Goal: Information Seeking & Learning: Learn about a topic

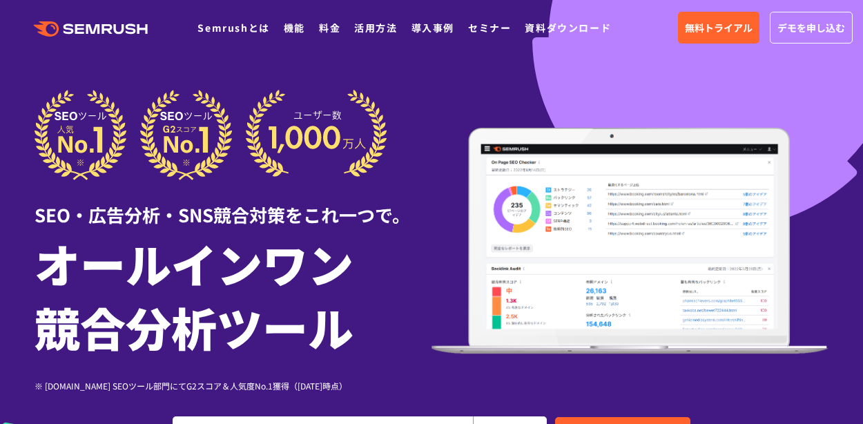
click at [238, 245] on h1 "オールインワン 競合分析ツール" at bounding box center [233, 294] width 397 height 127
click at [681, 214] on img at bounding box center [630, 241] width 397 height 226
click at [332, 199] on div "SEO・広告分析・SNS競合対策をこれ一つで。" at bounding box center [233, 204] width 397 height 48
click at [331, 179] on img at bounding box center [211, 135] width 353 height 90
click at [332, 192] on div "SEO・広告分析・SNS競合対策をこれ一つで。" at bounding box center [233, 204] width 397 height 48
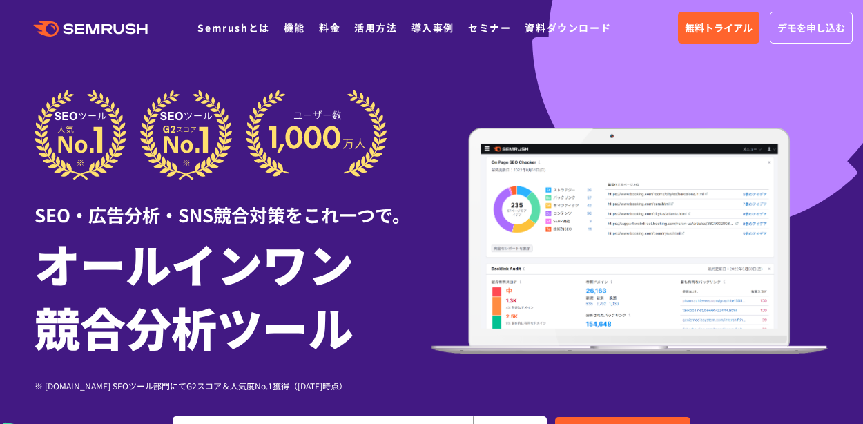
click at [332, 206] on div "SEO・広告分析・SNS競合対策をこれ一つで。" at bounding box center [233, 204] width 397 height 48
click at [332, 193] on div "SEO・広告分析・SNS競合対策をこれ一つで。" at bounding box center [233, 204] width 397 height 48
click at [705, 225] on img at bounding box center [630, 241] width 397 height 226
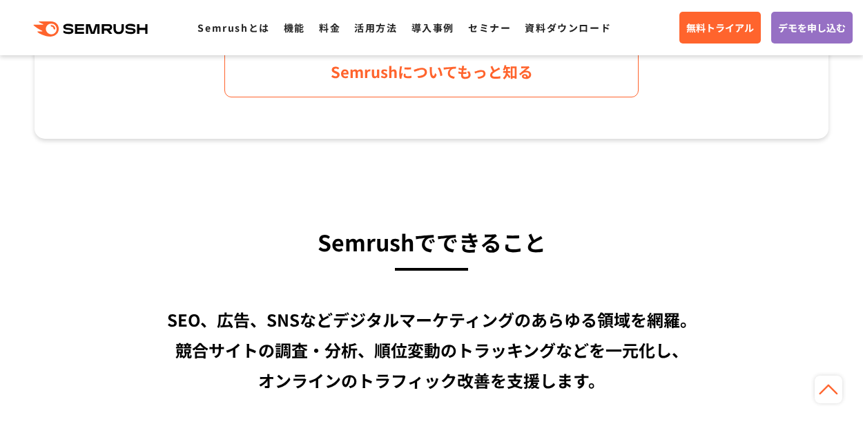
scroll to position [895, 0]
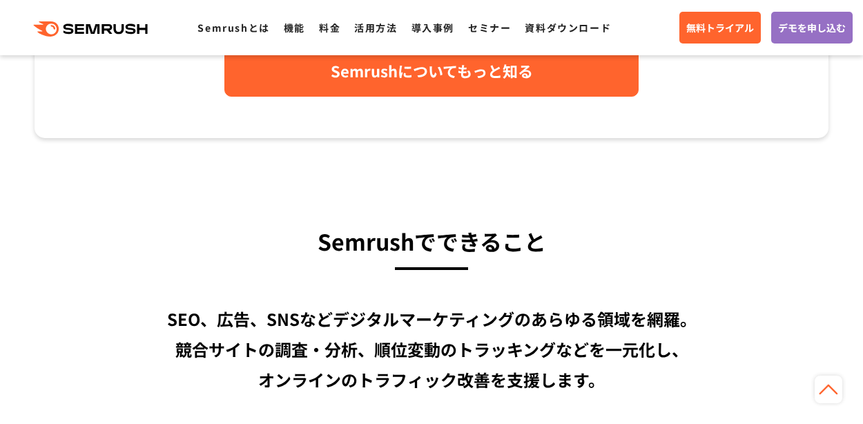
click at [441, 97] on link "Semrushについてもっと知る" at bounding box center [431, 71] width 414 height 52
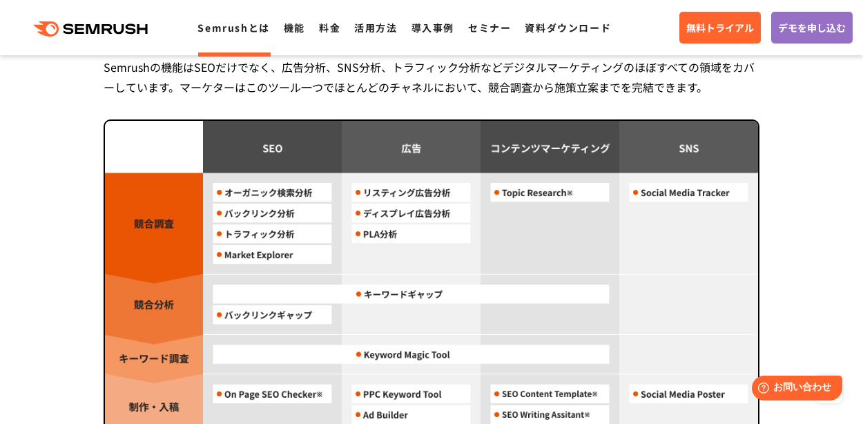
click at [332, 192] on img at bounding box center [431, 328] width 653 height 414
click at [570, 212] on img at bounding box center [431, 328] width 653 height 414
click at [243, 255] on img at bounding box center [431, 328] width 653 height 414
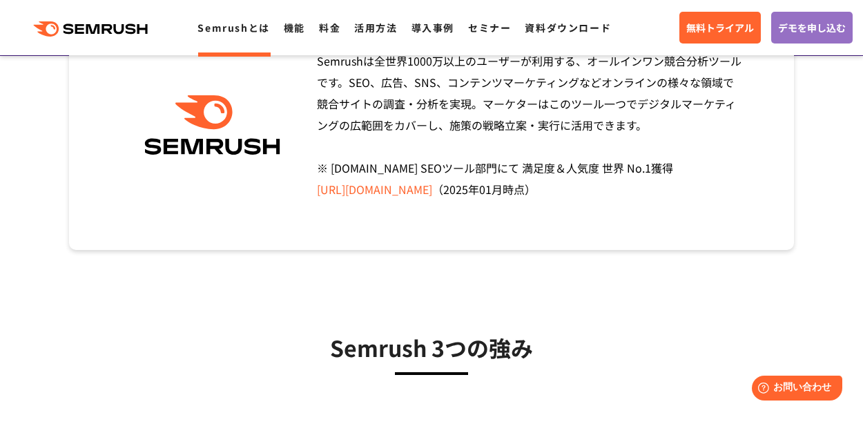
scroll to position [238, 0]
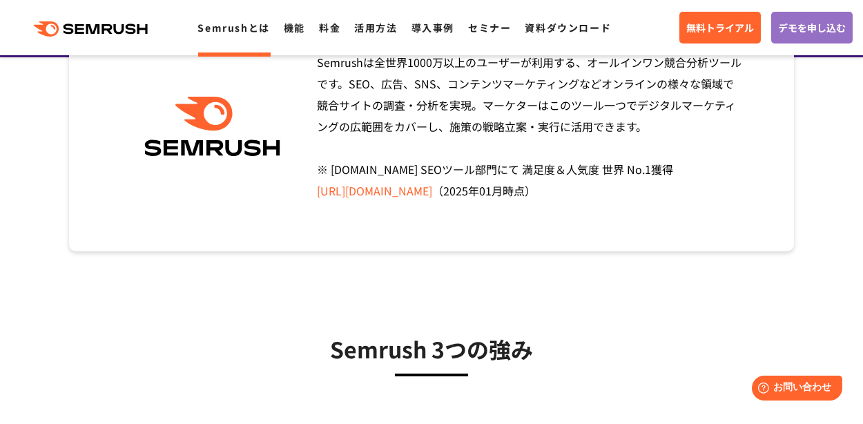
click at [749, 193] on div "Semrushは全世界1000万以上のユーザーが利用する、オールインワン競合分析ツールです。SEO、広告、SNS、コンテンツマーケティングなどオンラインの様々…" at bounding box center [431, 126] width 725 height 249
click at [355, 214] on div "Semrushは全世界1000万以上のユーザーが利用する、オールインワン競合分析ツールです。SEO、広告、SNS、コンテンツマーケティングなどオンラインの様々…" at bounding box center [431, 126] width 725 height 249
click at [332, 193] on link "[URL][DOMAIN_NAME]" at bounding box center [374, 190] width 115 height 17
click at [292, 224] on div "Semrushは全世界1000万以上のユーザーが利用する、オールインワン競合分析ツールです。SEO、広告、SNS、コンテンツマーケティングなどオンラインの様々…" at bounding box center [431, 126] width 725 height 249
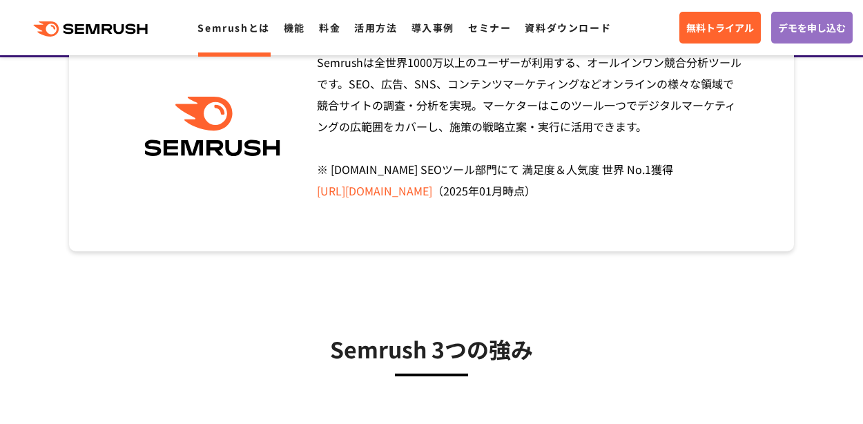
click at [333, 192] on link "[URL][DOMAIN_NAME]" at bounding box center [374, 190] width 115 height 17
